Goal: Task Accomplishment & Management: Manage account settings

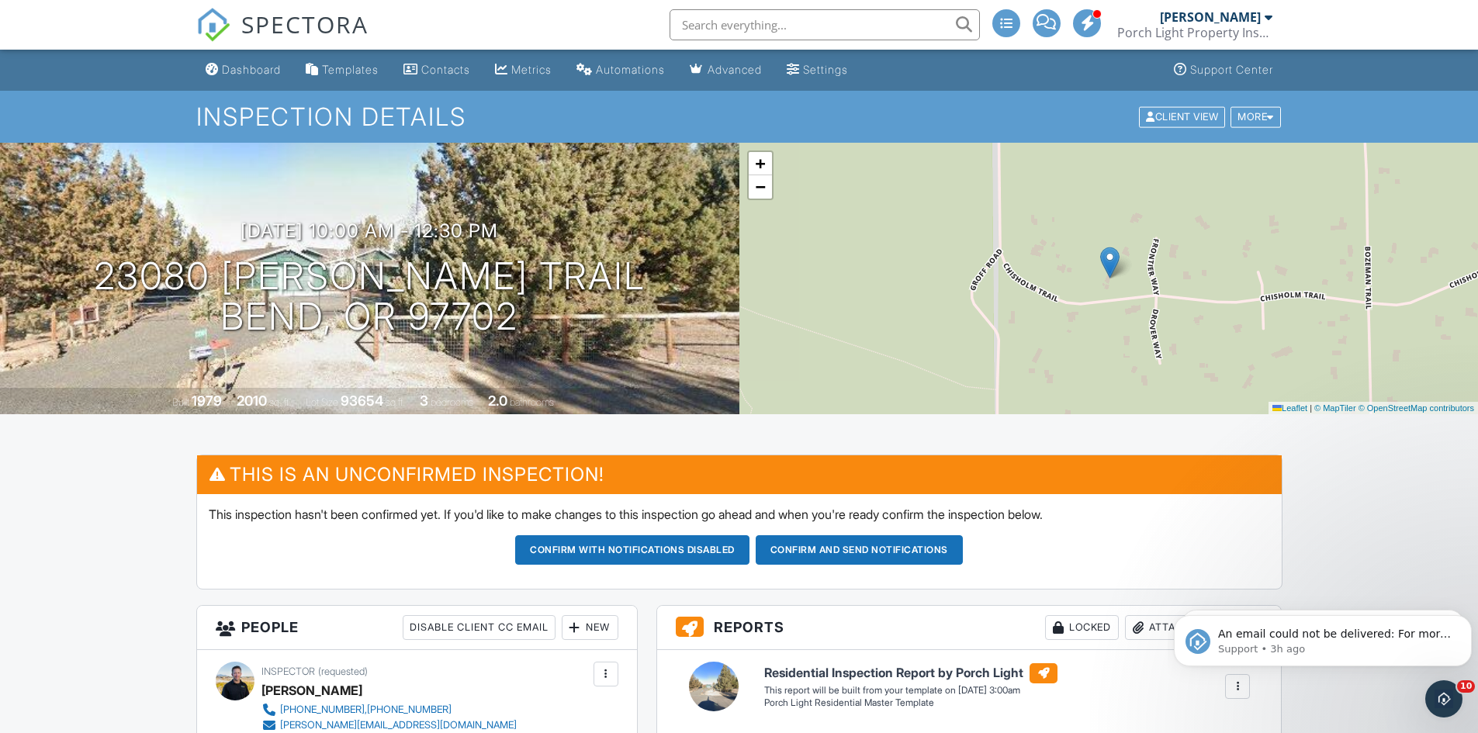
click at [264, 80] on link "Dashboard" at bounding box center [243, 70] width 88 height 29
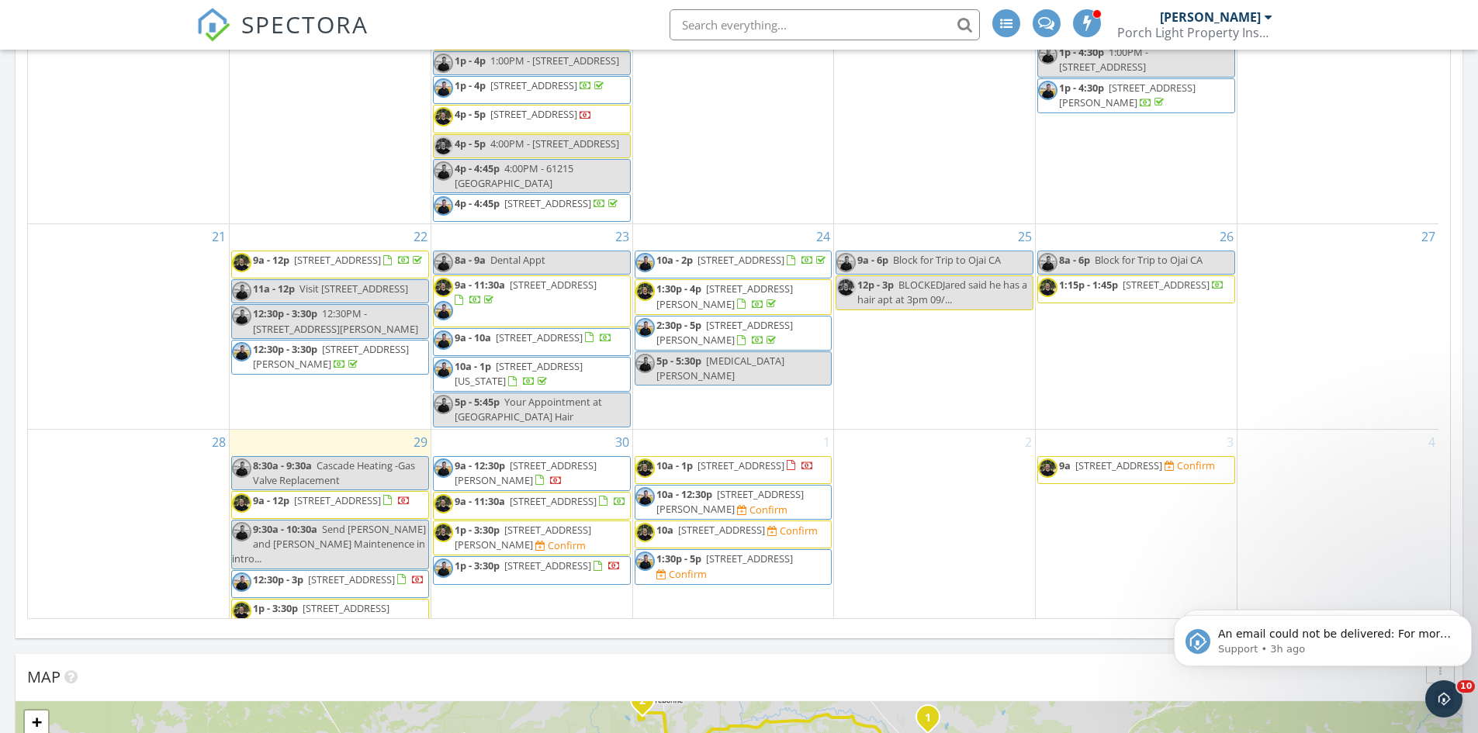
scroll to position [1054, 0]
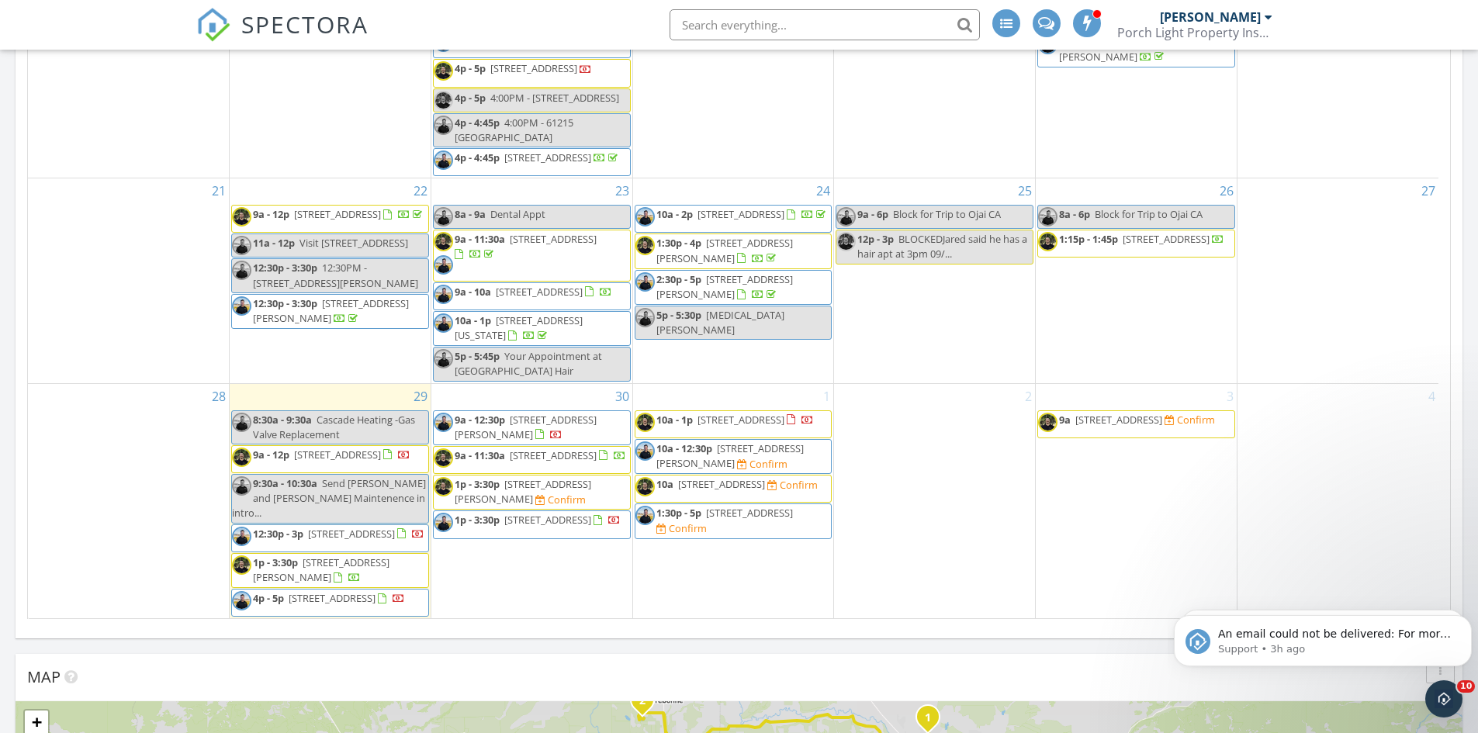
drag, startPoint x: 1444, startPoint y: 225, endPoint x: 277, endPoint y: 56, distance: 1179.5
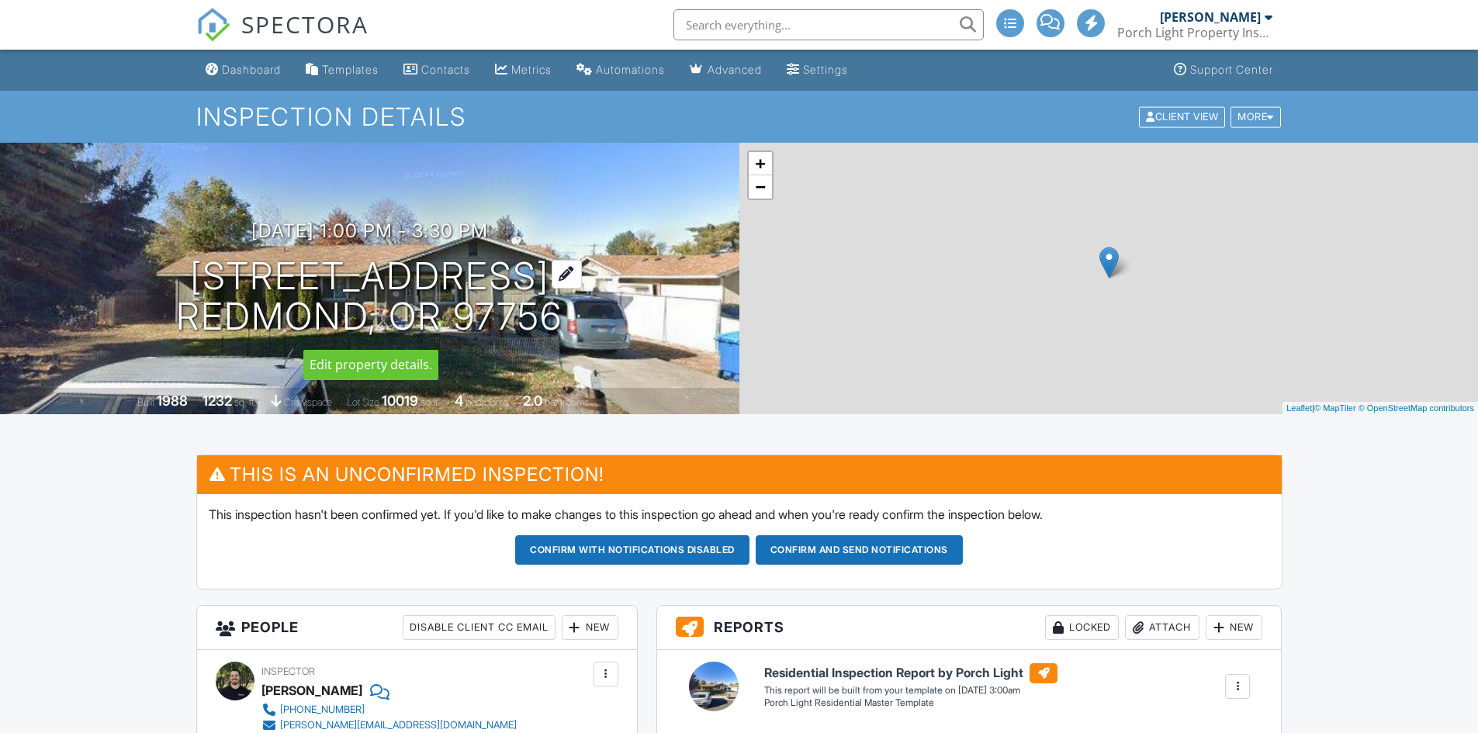
drag, startPoint x: 184, startPoint y: 265, endPoint x: 562, endPoint y: 314, distance: 381.6
click at [562, 314] on h1 "2535 SW 29th St Redmond, OR 97756" at bounding box center [369, 297] width 386 height 82
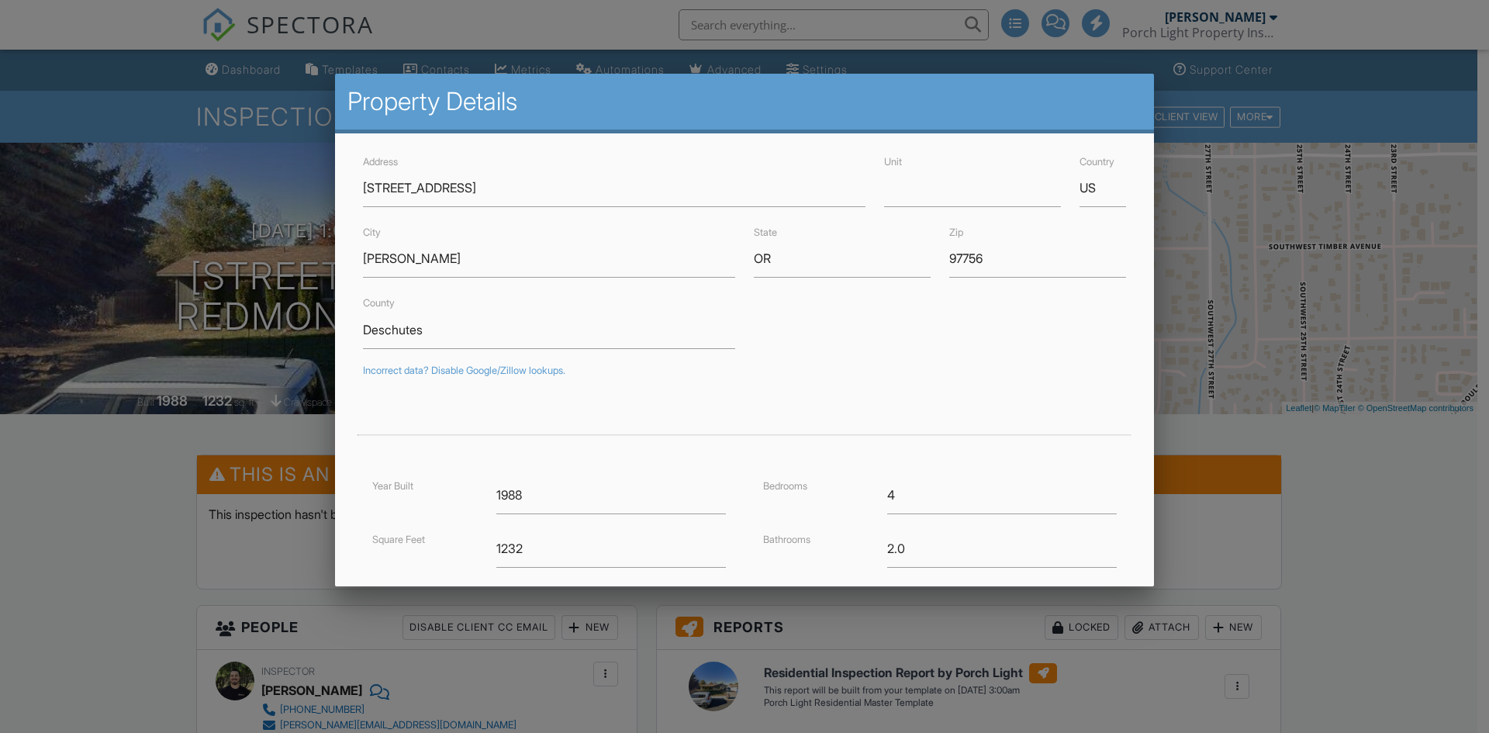
drag, startPoint x: 524, startPoint y: 306, endPoint x: 1357, endPoint y: 36, distance: 876.6
click at [1357, 36] on div at bounding box center [744, 380] width 1489 height 916
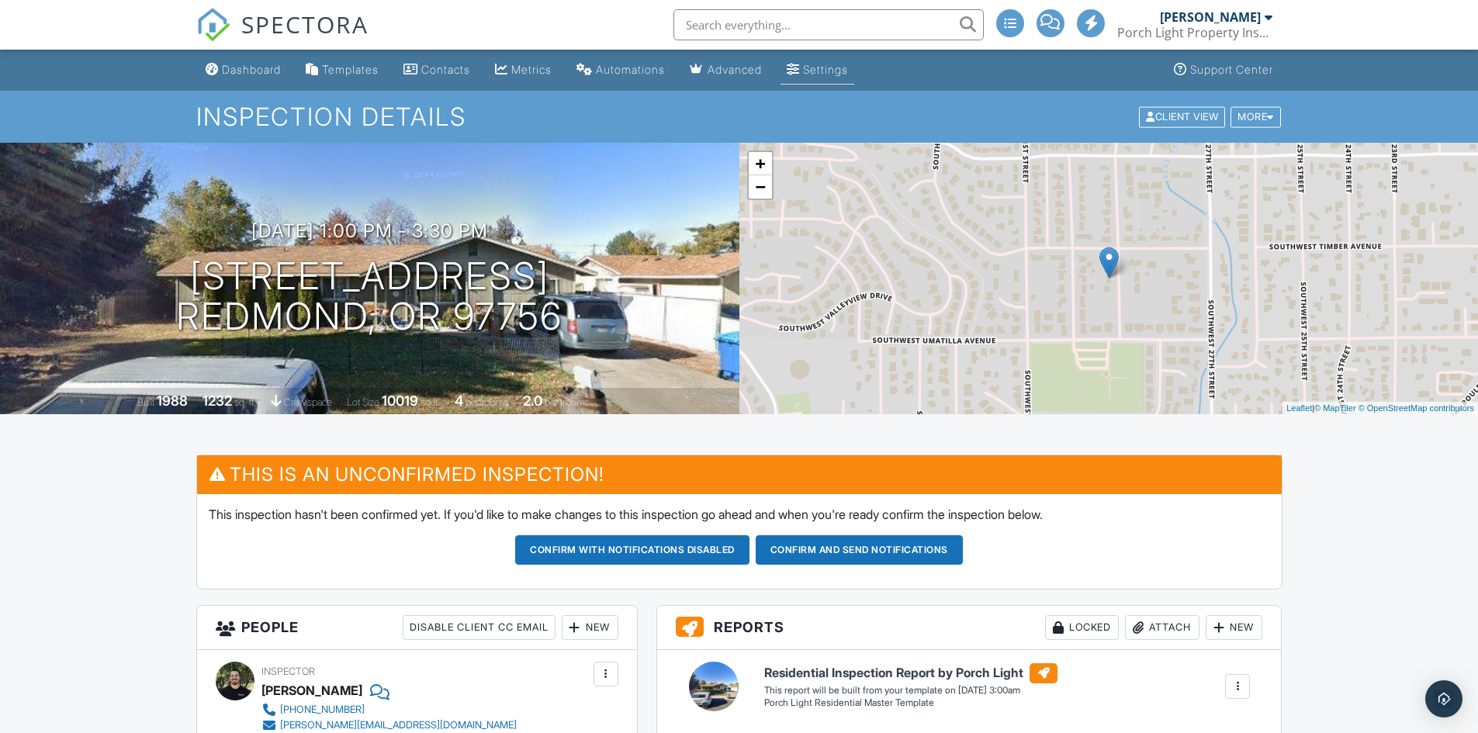
click at [848, 71] on div "Settings" at bounding box center [825, 69] width 45 height 13
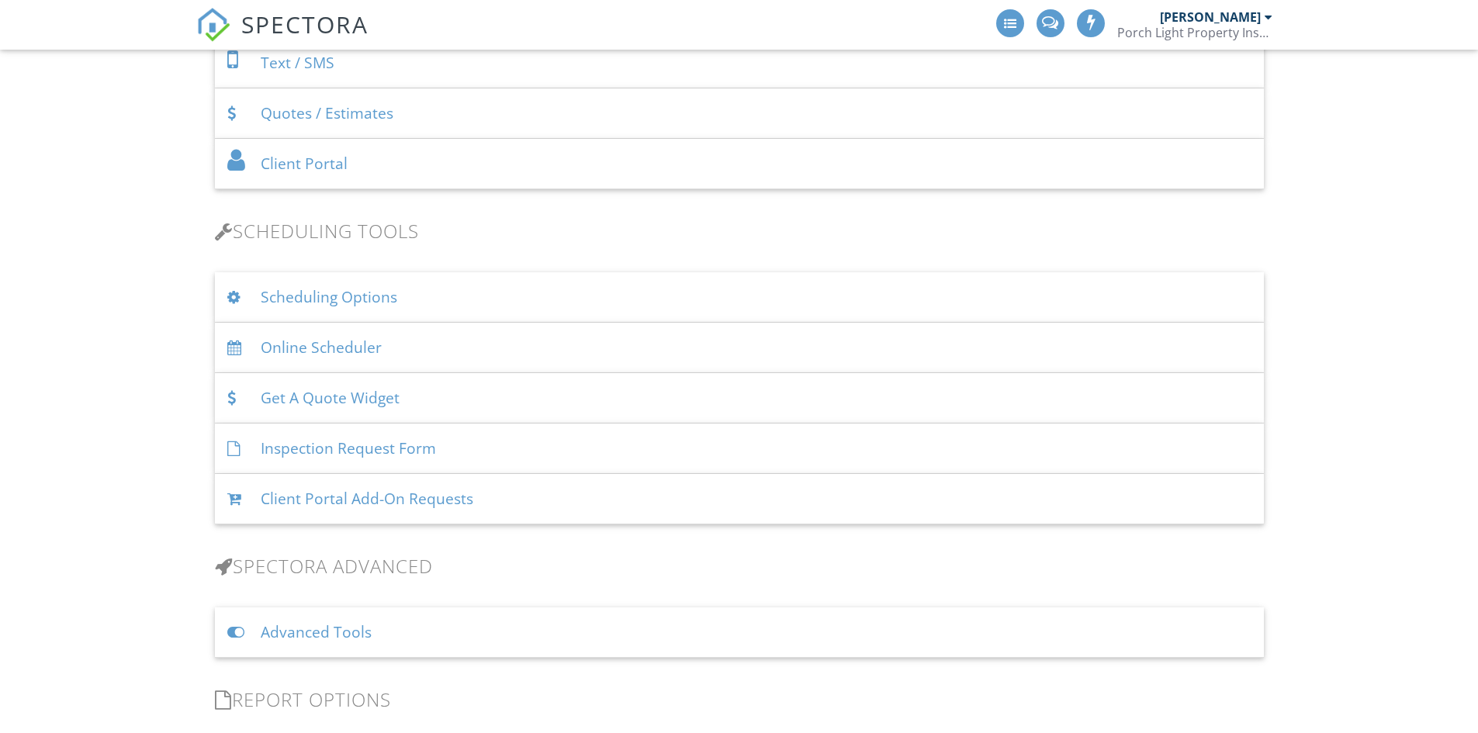
scroll to position [853, 0]
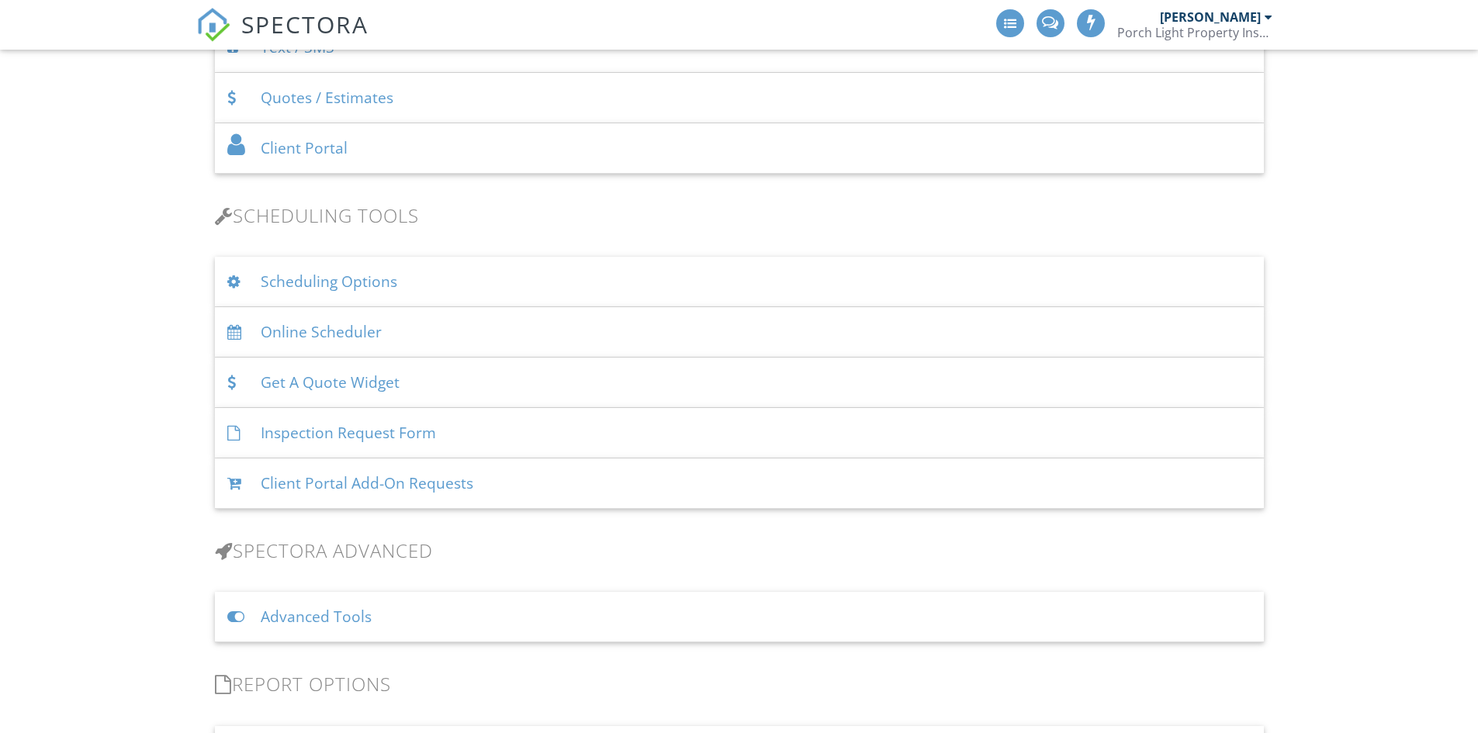
click at [453, 294] on div "Scheduling Options" at bounding box center [739, 282] width 1049 height 50
click at [353, 285] on div "Scheduling Options" at bounding box center [739, 282] width 1049 height 50
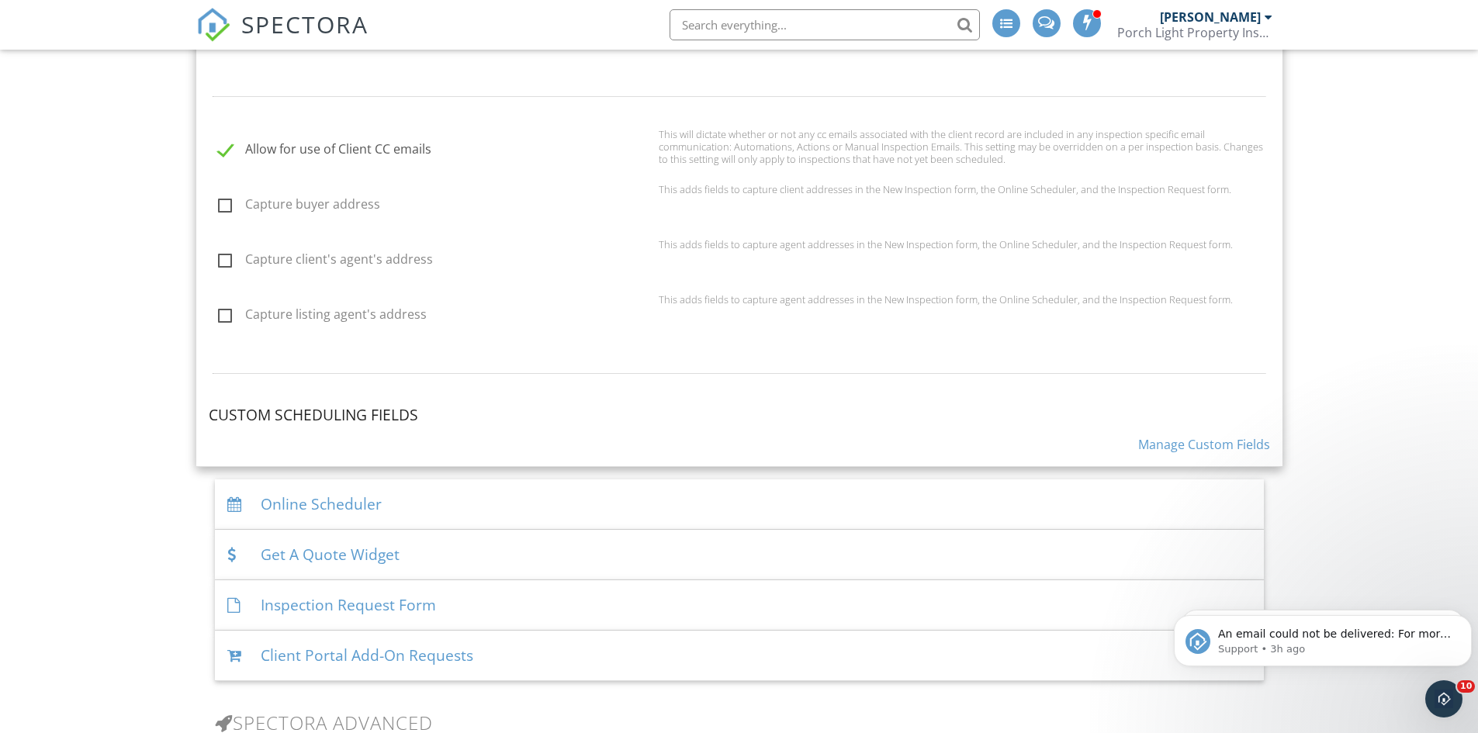
scroll to position [1319, 0]
click at [399, 492] on div "Online Scheduler" at bounding box center [739, 501] width 1049 height 50
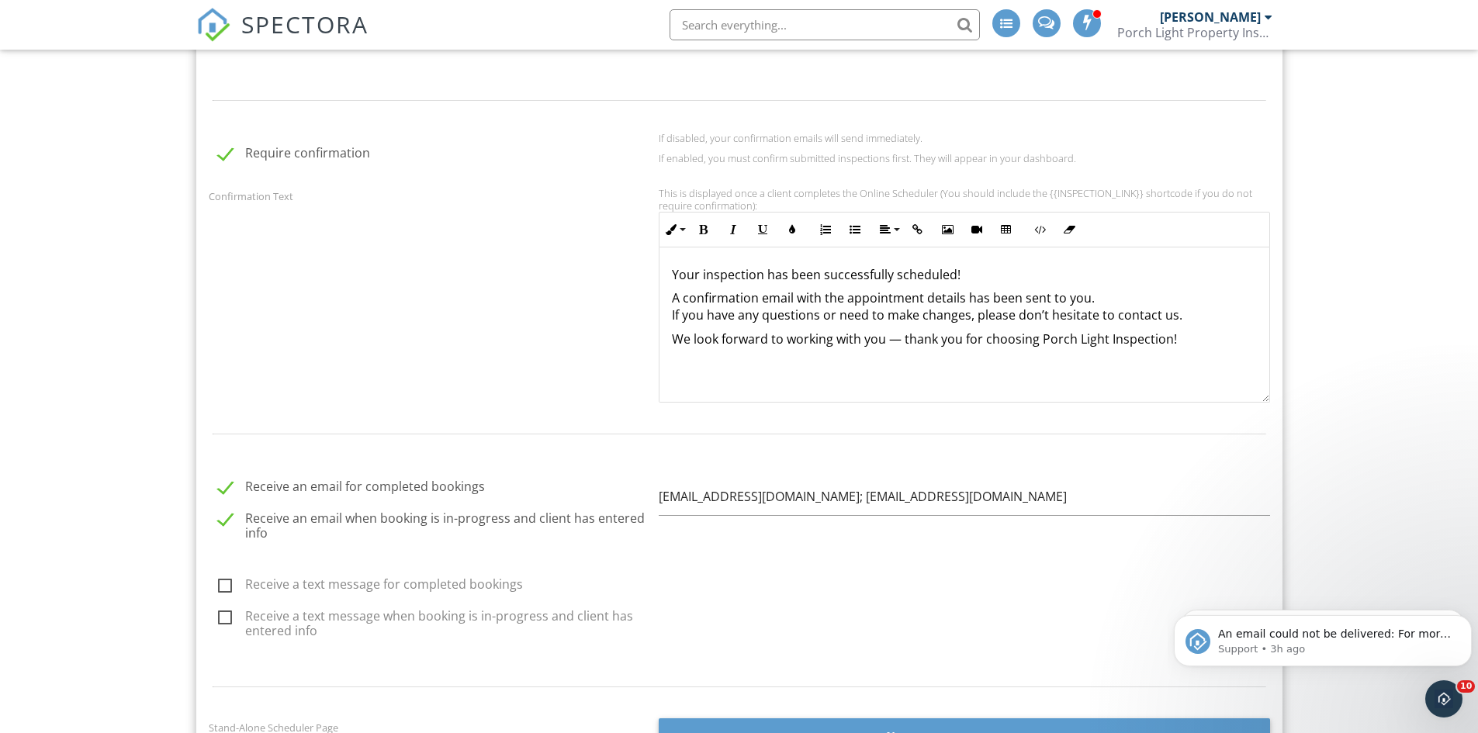
scroll to position [1629, 0]
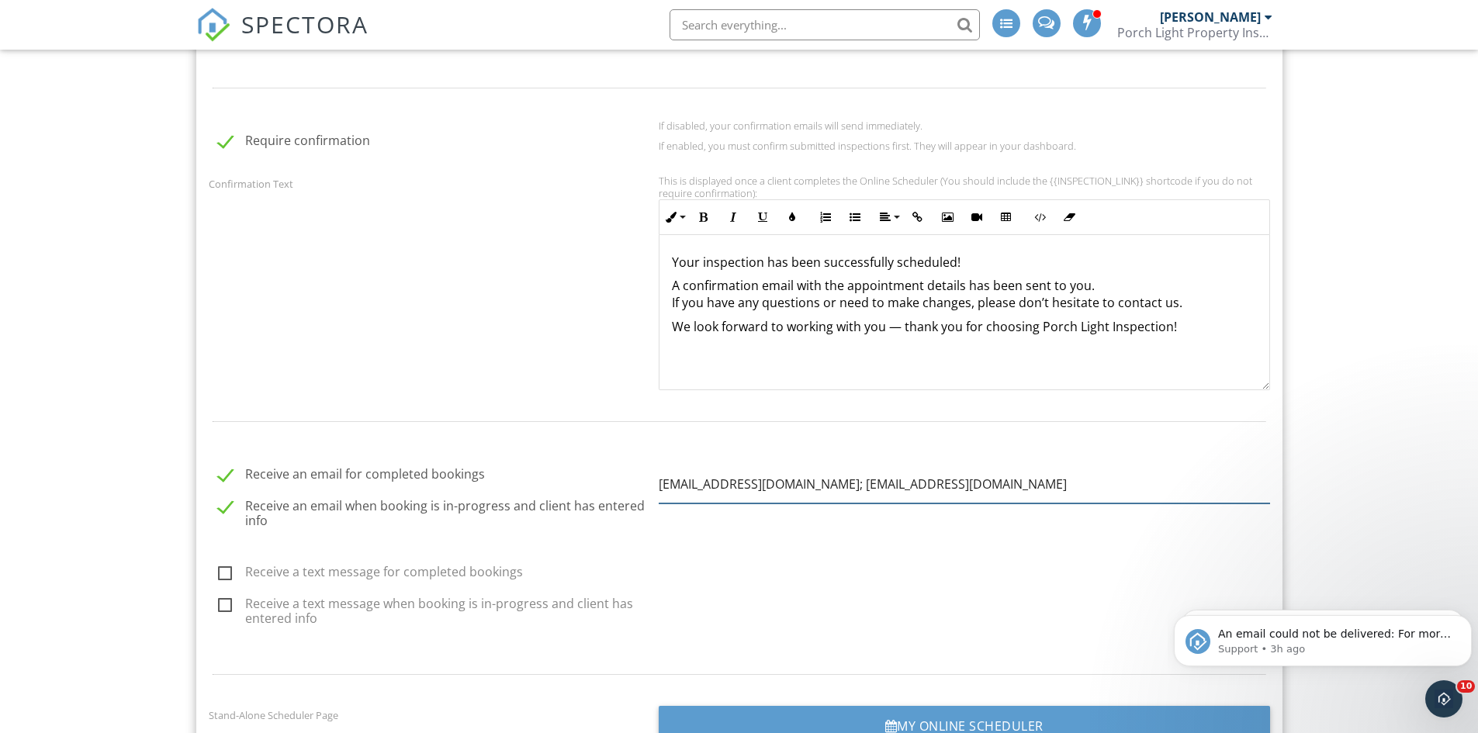
click at [1159, 491] on input "team@porchlightinspection.com; office+porchlight_new@theinspectorsoffice.com" at bounding box center [964, 484] width 611 height 38
paste input "office+porchlight@theinspectorsoffice.com"
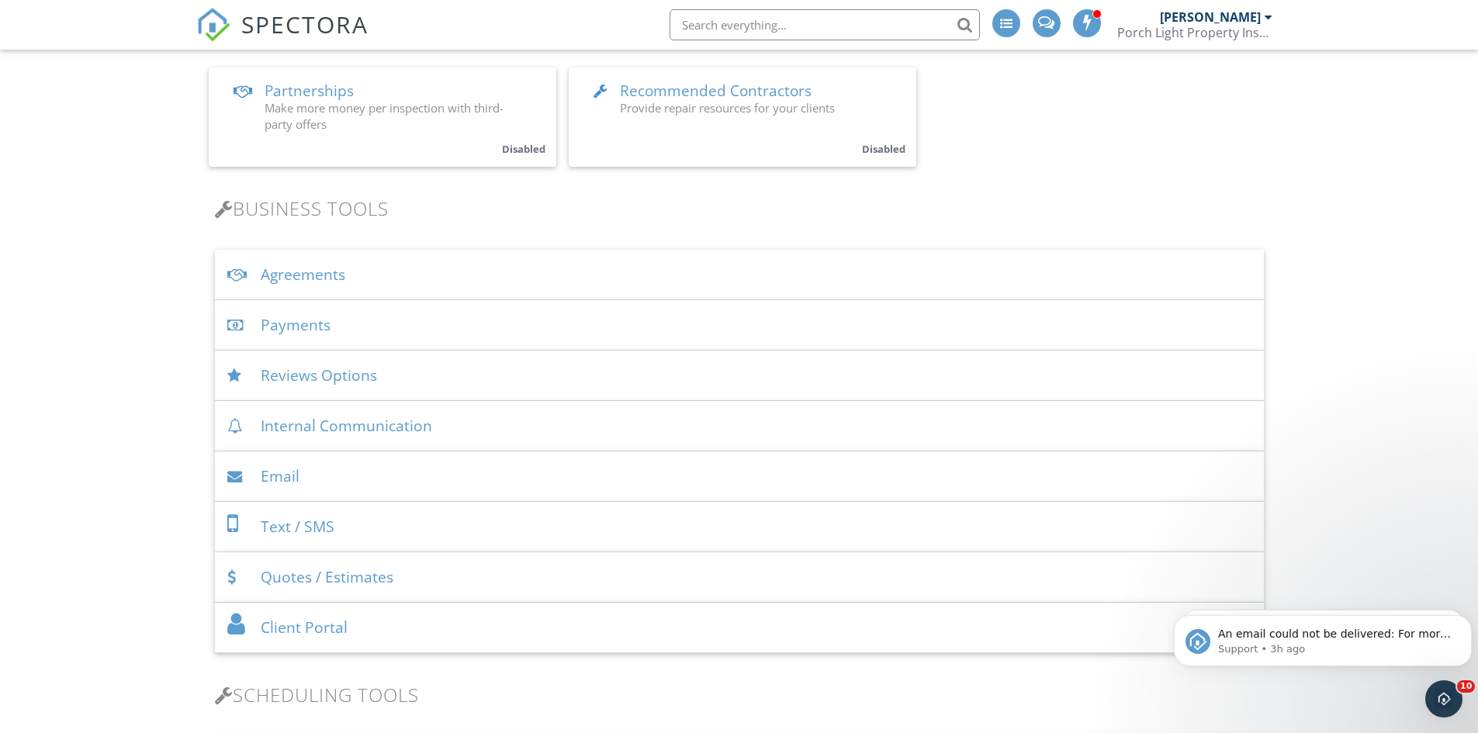
scroll to position [388, 0]
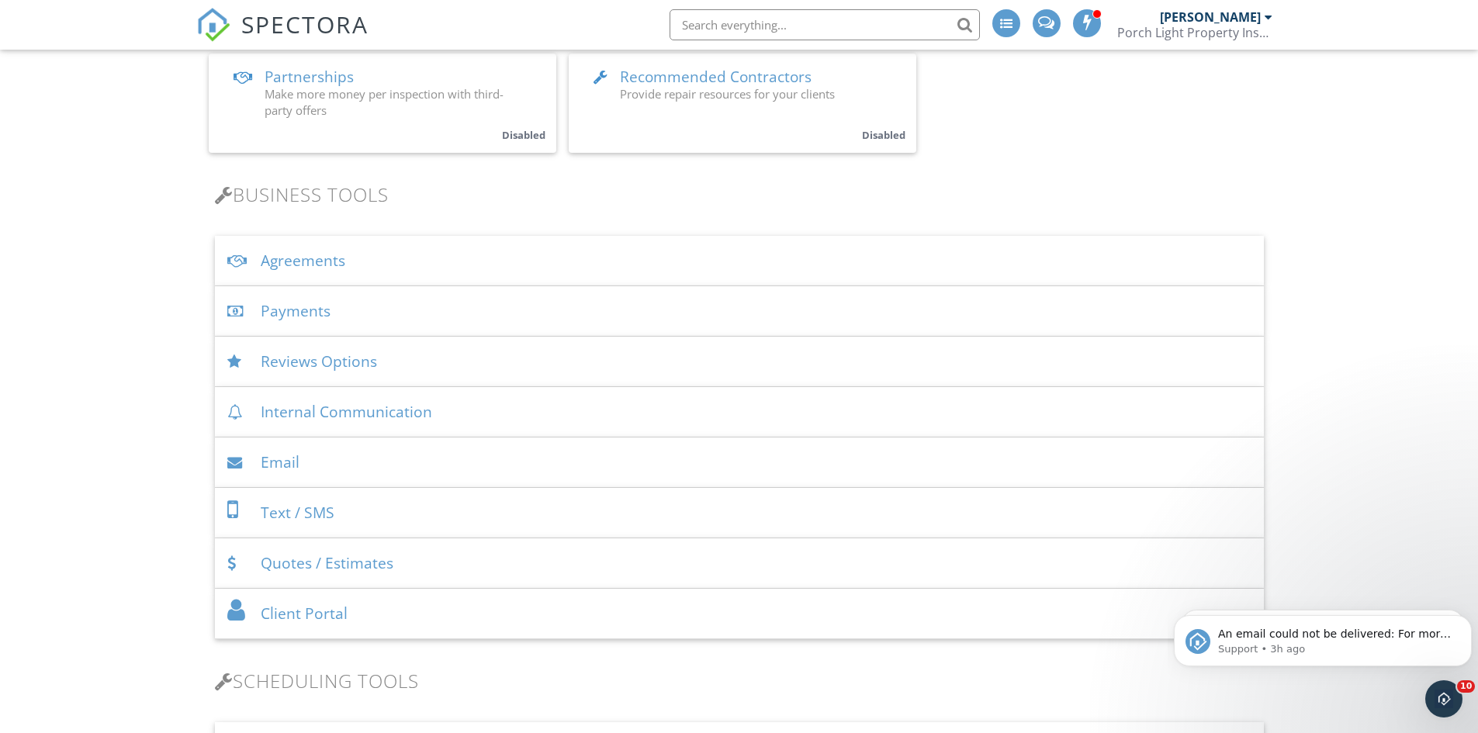
type input "team@porchlightinspection.com; office+porchlight_new@theinspectorsoffice.com; o…"
click at [342, 612] on div "Client Portal" at bounding box center [739, 614] width 1049 height 50
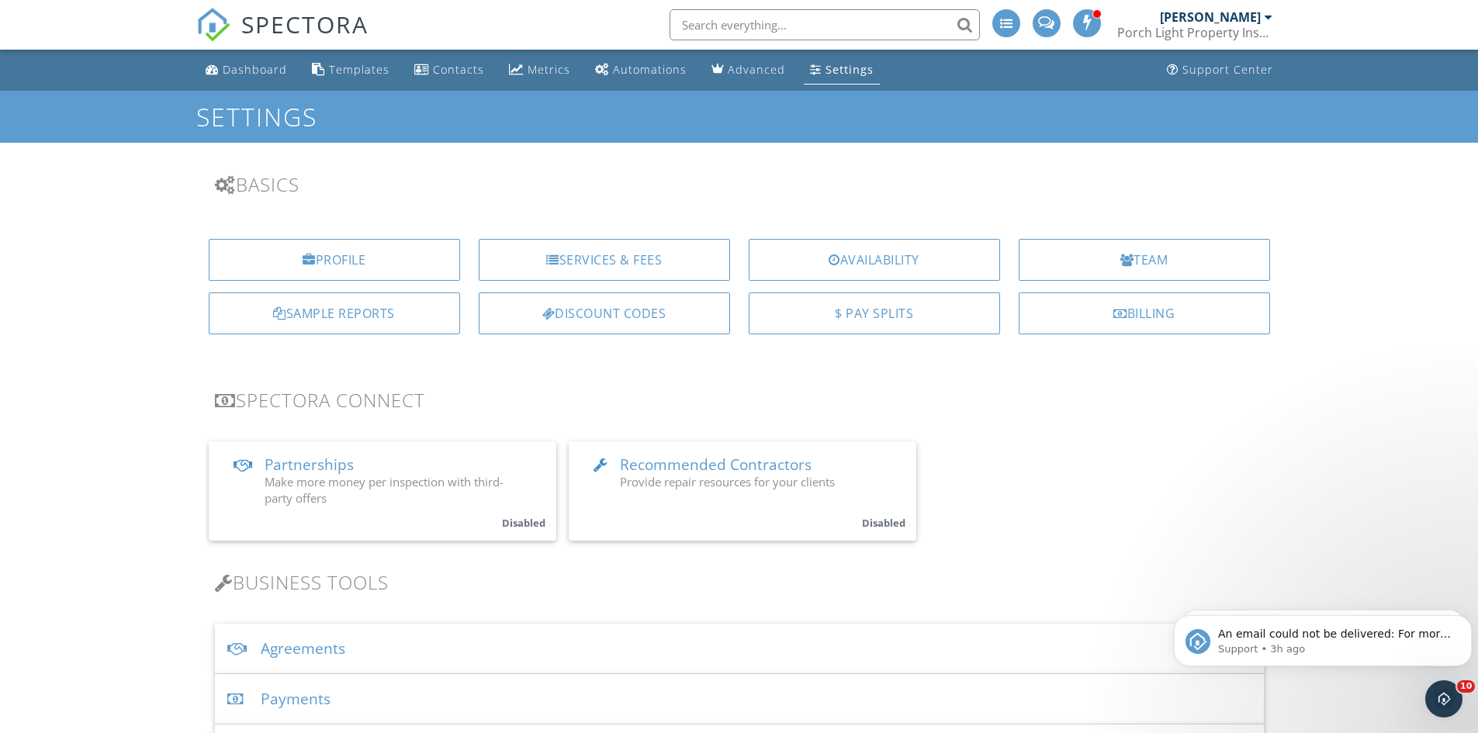
click at [244, 71] on div "Dashboard" at bounding box center [255, 69] width 64 height 15
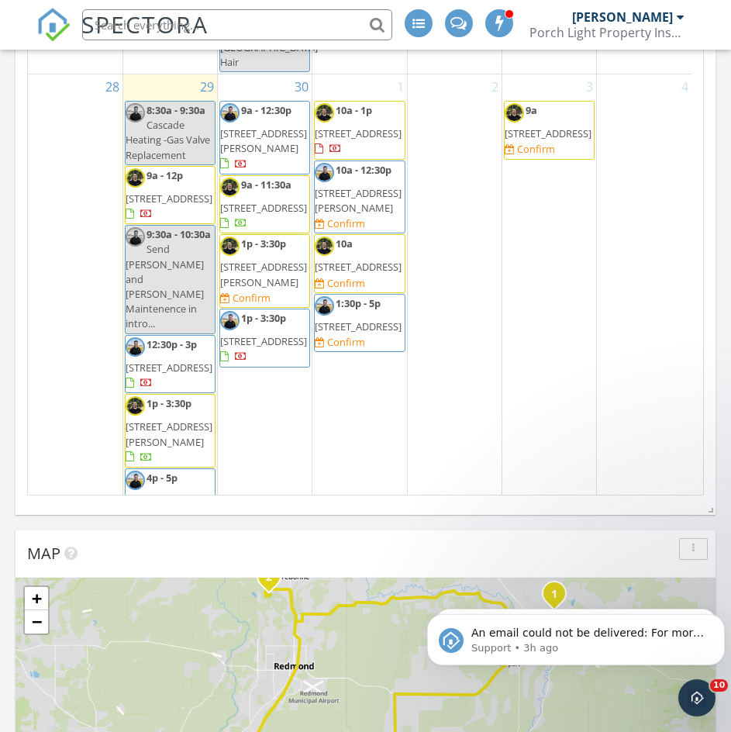
scroll to position [2138, 0]
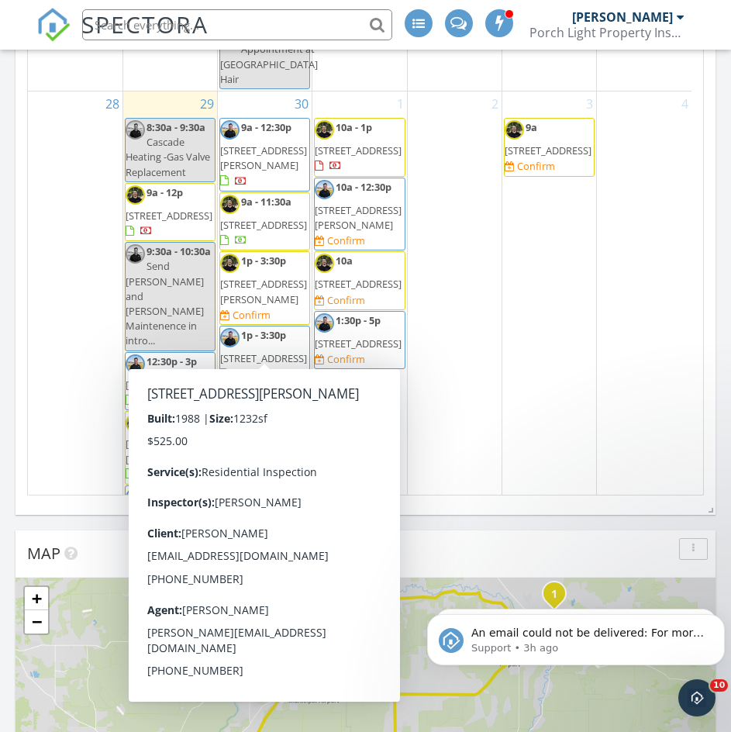
click at [291, 323] on span "1p - 3:30p [STREET_ADDRESS][PERSON_NAME] Confirm" at bounding box center [264, 288] width 89 height 69
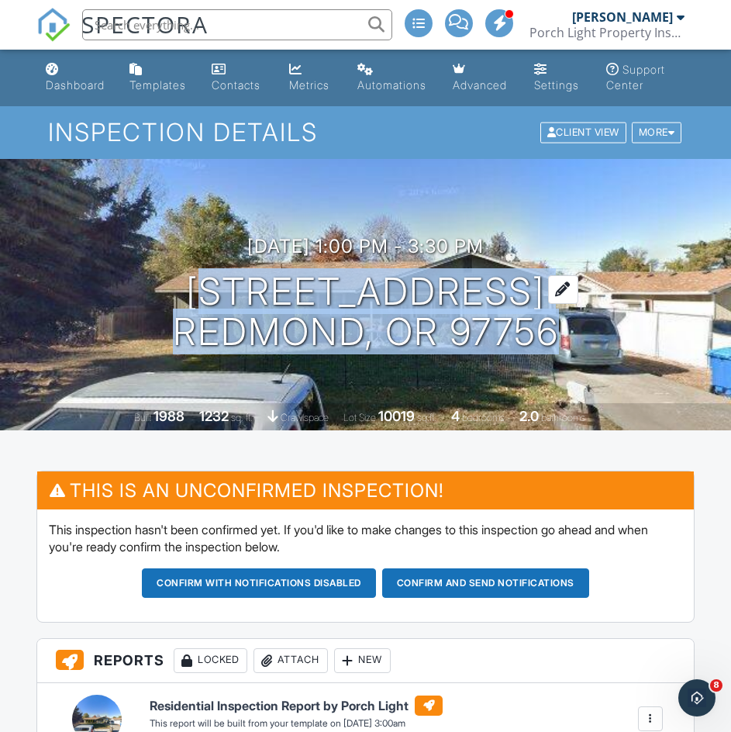
drag, startPoint x: 178, startPoint y: 288, endPoint x: 558, endPoint y: 333, distance: 382.7
click at [558, 333] on h1 "2535 SW 29th St Redmond, OR 97756" at bounding box center [366, 312] width 386 height 82
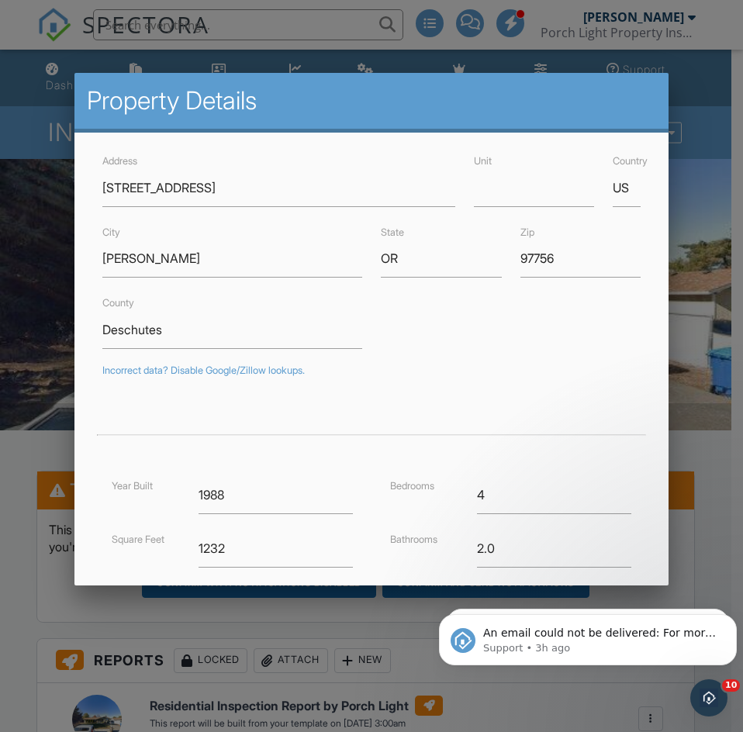
click at [719, 32] on div at bounding box center [371, 379] width 743 height 915
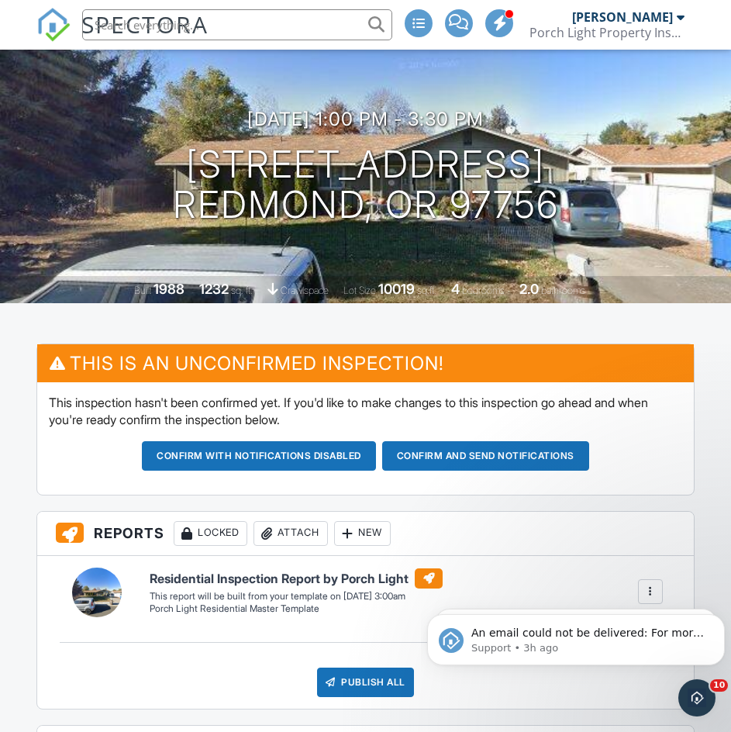
scroll to position [78, 0]
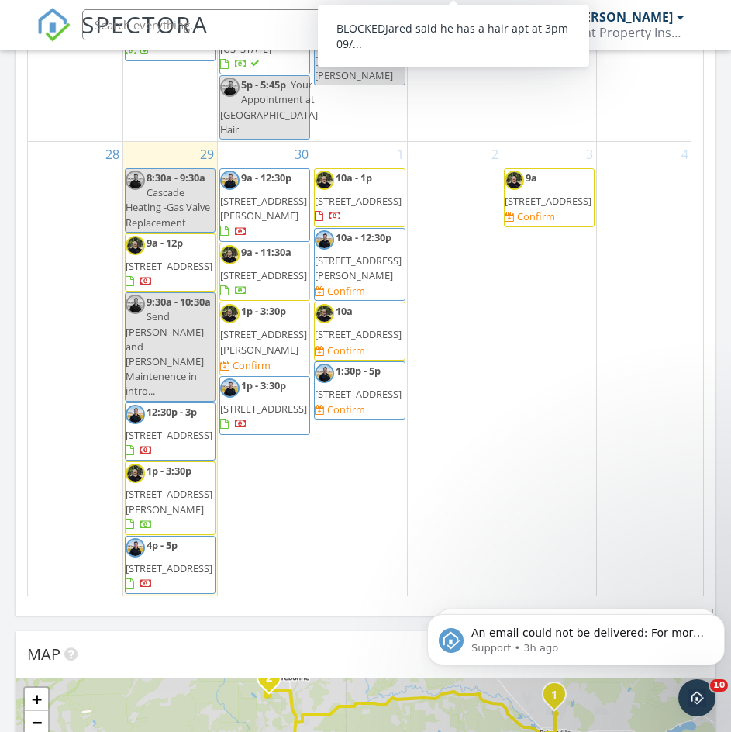
scroll to position [2214, 0]
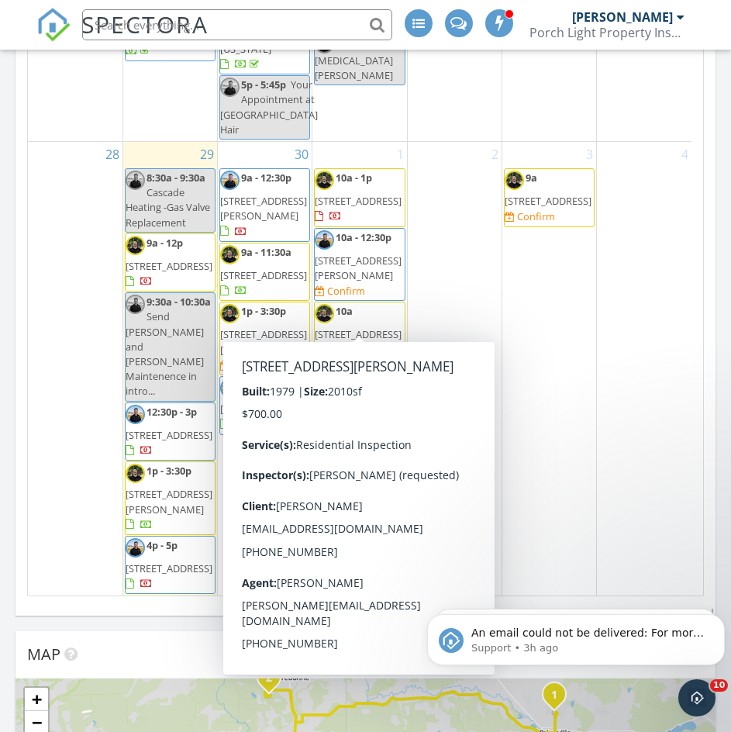
click at [378, 282] on span "23080 Chisholm Trail, Bend 97702" at bounding box center [358, 268] width 87 height 29
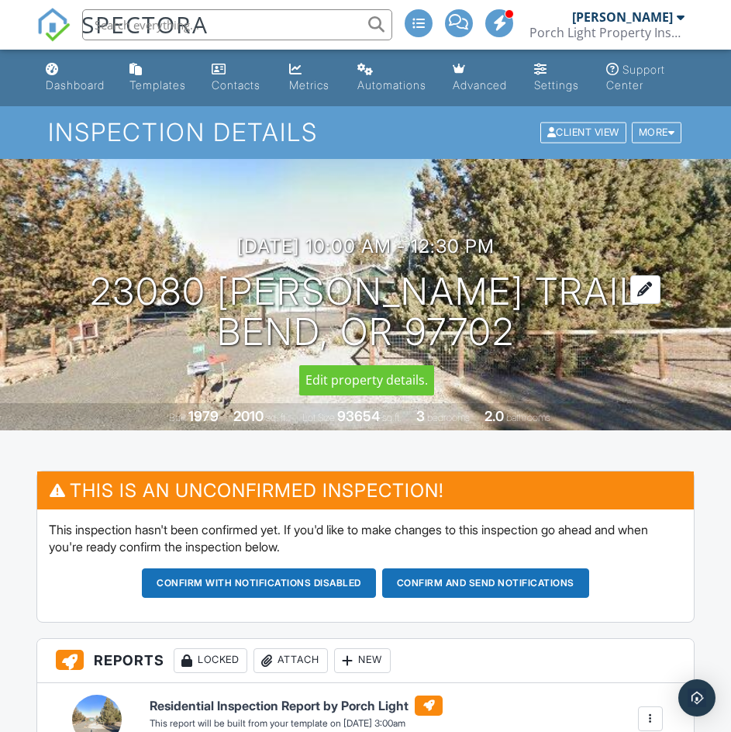
drag, startPoint x: 119, startPoint y: 286, endPoint x: 513, endPoint y: 328, distance: 397.0
click at [513, 328] on div "[DATE] 10:00 am - 12:30 pm 23080 [PERSON_NAME] Trail [GEOGRAPHIC_DATA], OR 97702" at bounding box center [365, 294] width 731 height 117
copy h1 "[STREET_ADDRESS][PERSON_NAME]"
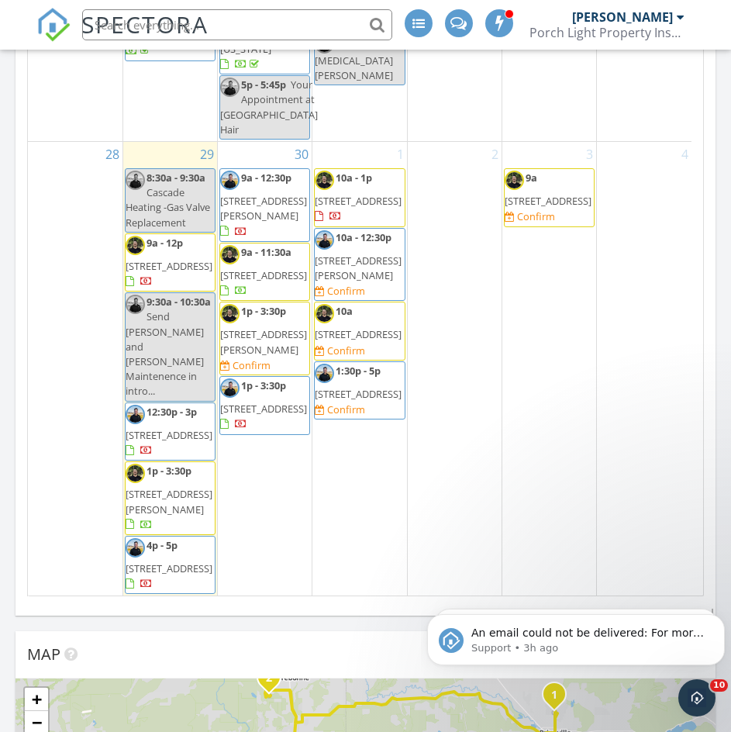
scroll to position [2214, 0]
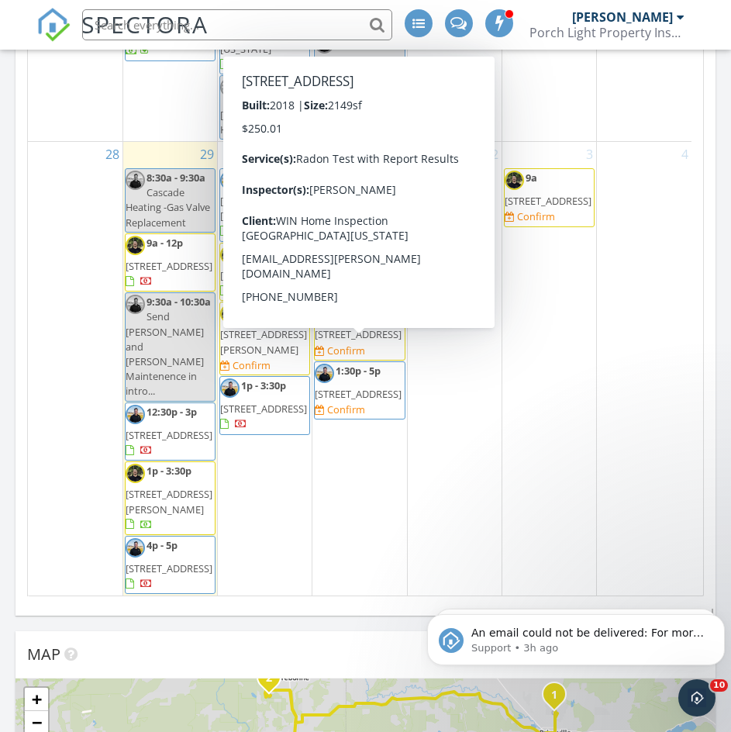
click at [367, 341] on span "[STREET_ADDRESS]" at bounding box center [358, 334] width 87 height 14
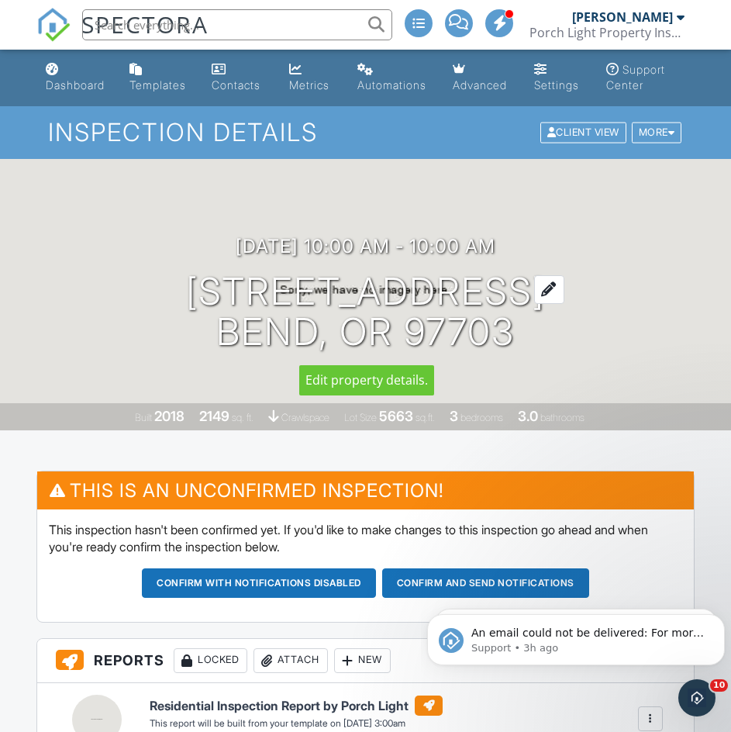
drag, startPoint x: 118, startPoint y: 285, endPoint x: 527, endPoint y: 328, distance: 411.0
click at [527, 328] on div "[DATE] 10:00 am - 10:00 am [STREET_ADDRESS] [GEOGRAPHIC_DATA], OR 97703" at bounding box center [365, 294] width 731 height 117
copy h1 "[STREET_ADDRESS][PERSON_NAME]"
